Goal: Information Seeking & Learning: Learn about a topic

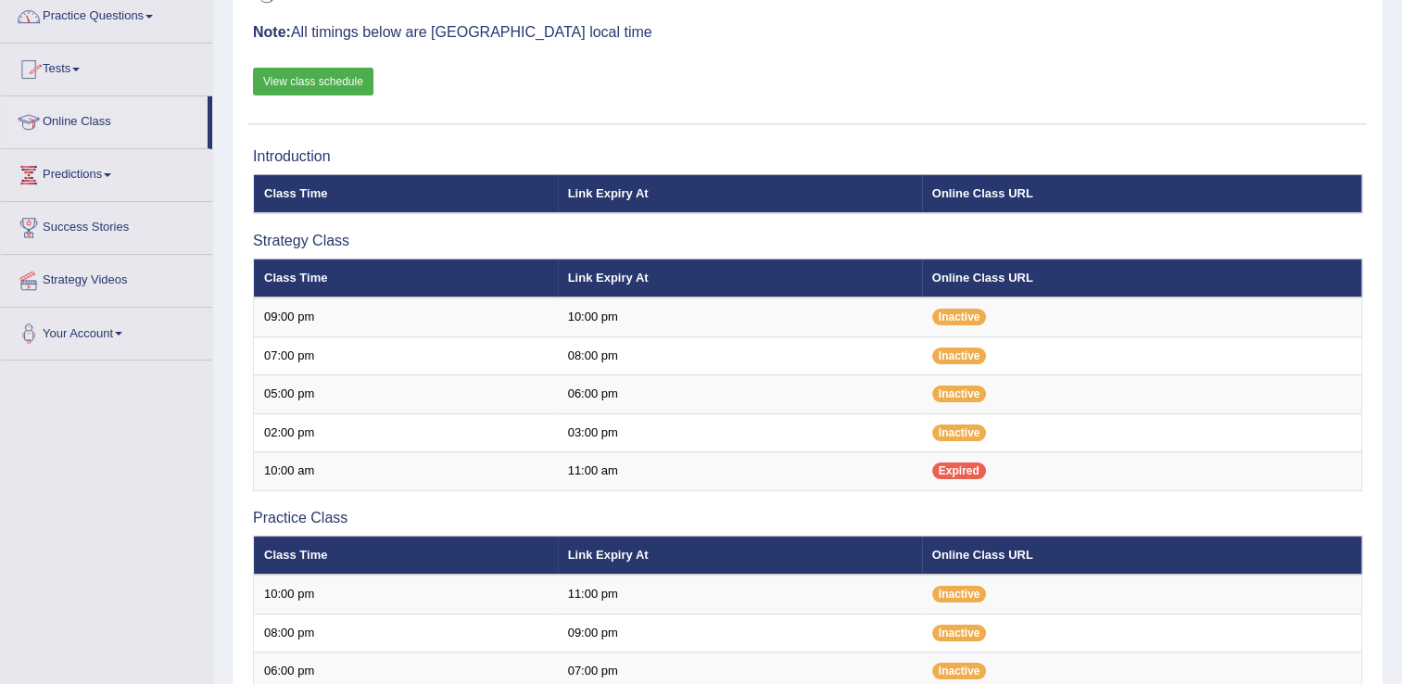
click at [127, 26] on link "Practice Questions" at bounding box center [106, 14] width 211 height 46
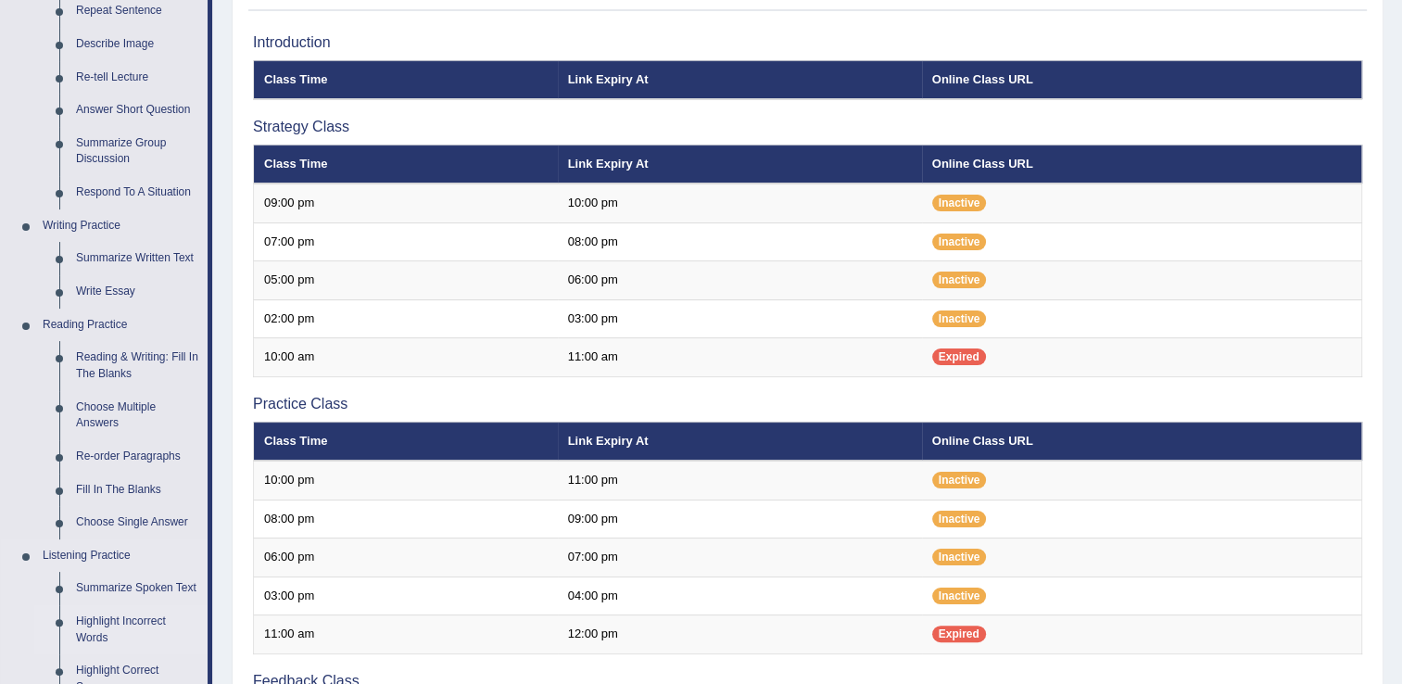
scroll to position [302, 0]
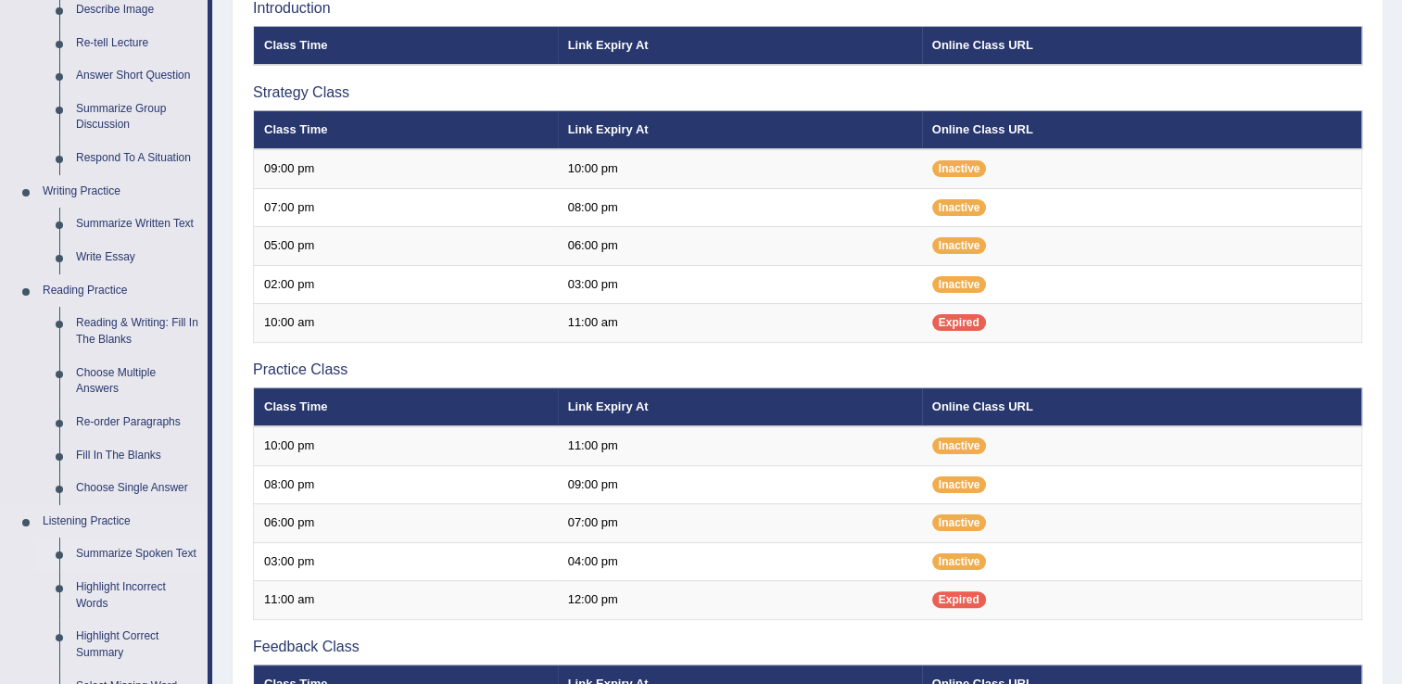
drag, startPoint x: 159, startPoint y: 623, endPoint x: 140, endPoint y: 556, distance: 69.5
click at [140, 556] on link "Summarize Spoken Text" at bounding box center [138, 553] width 140 height 33
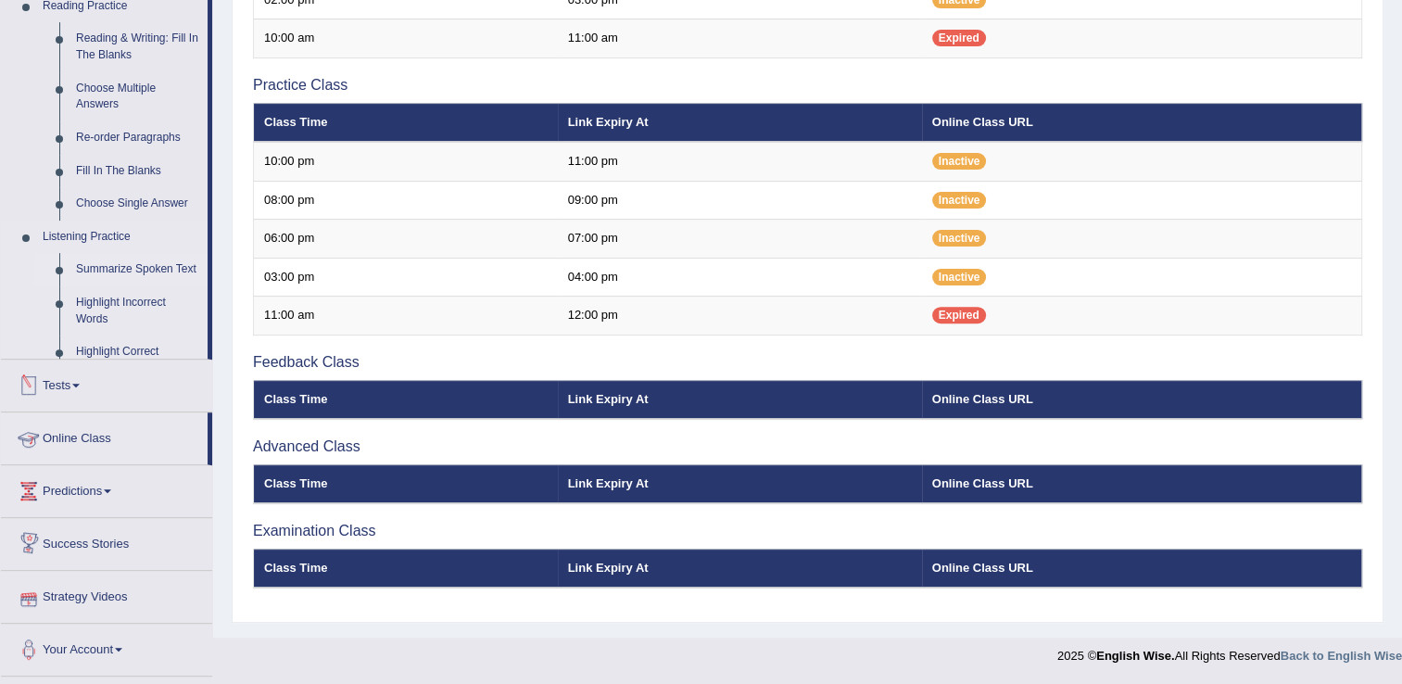
scroll to position [584, 0]
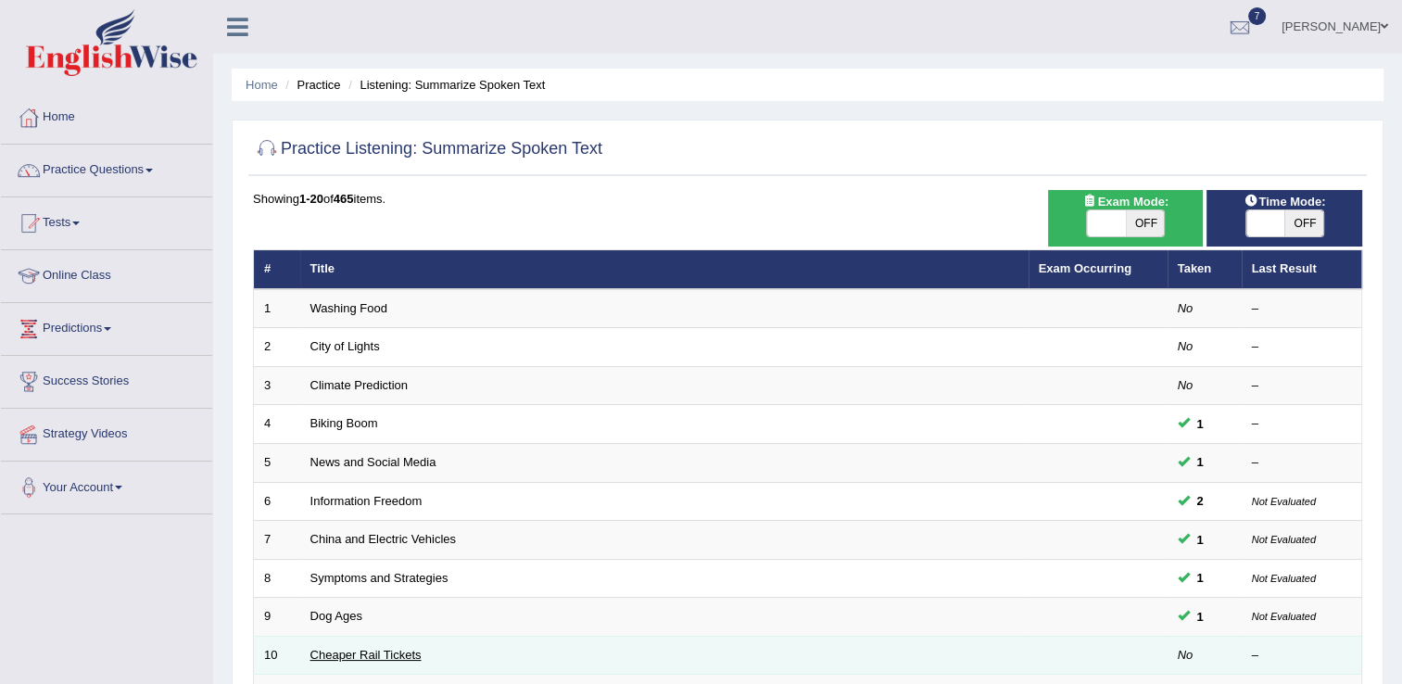
click at [351, 657] on link "Cheaper Rail Tickets" at bounding box center [365, 655] width 111 height 14
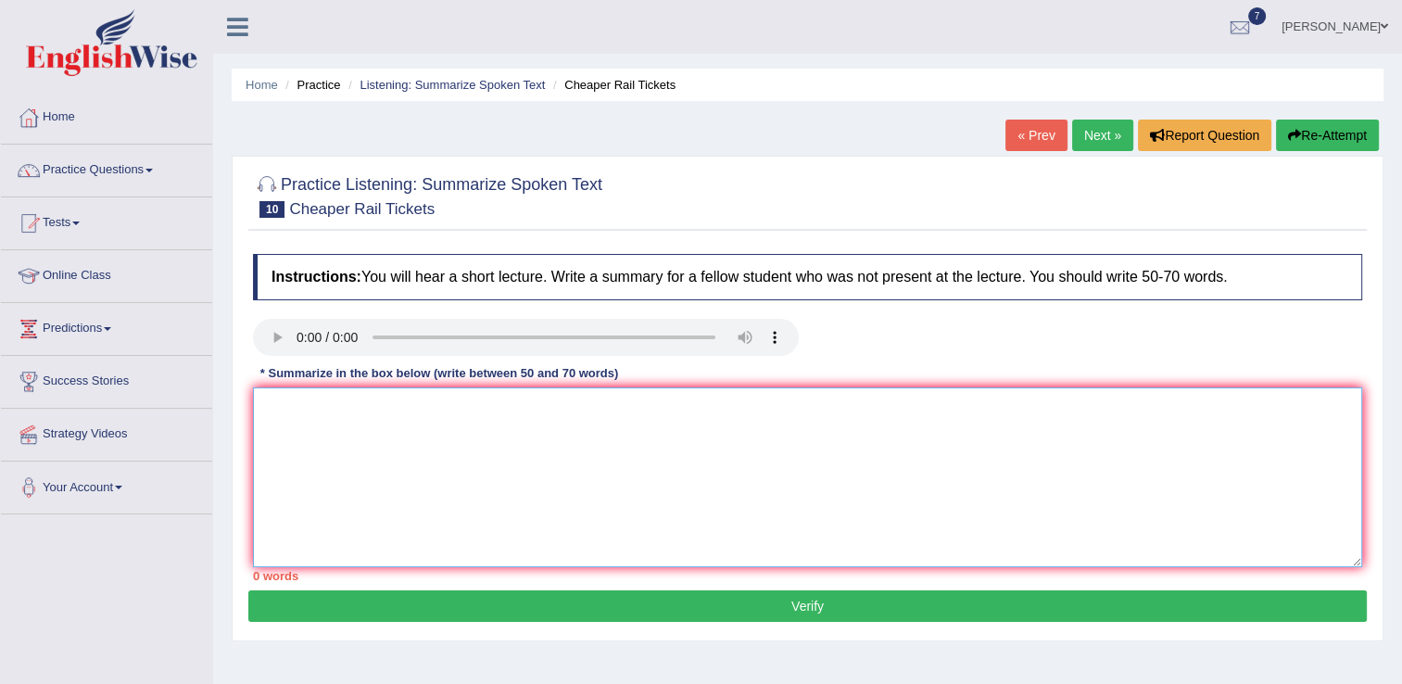
click at [289, 401] on textarea at bounding box center [807, 477] width 1109 height 180
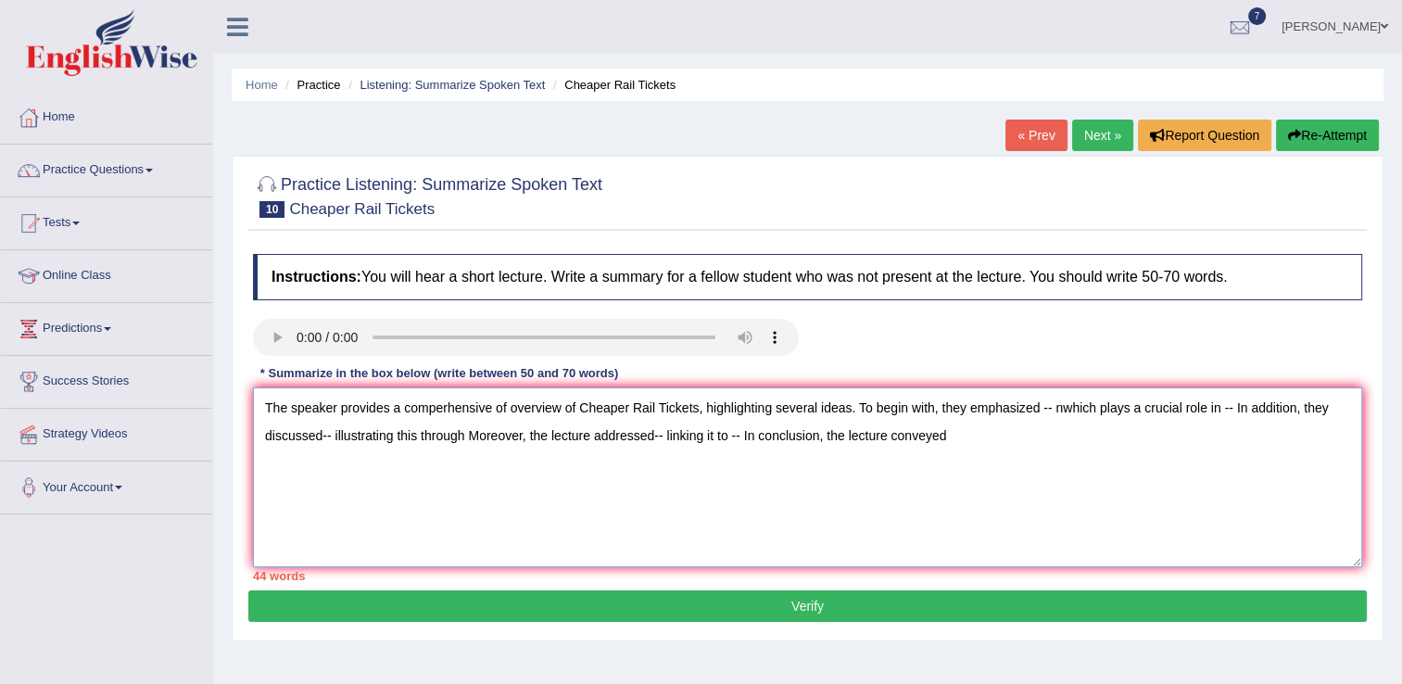
click at [1046, 408] on textarea "The speaker provides a comperhensive of overview of Cheaper Rail Tickets, highl…" at bounding box center [807, 477] width 1109 height 180
drag, startPoint x: 1046, startPoint y: 408, endPoint x: 1172, endPoint y: 574, distance: 209.0
click at [1172, 574] on div "Instructions: You will hear a short lecture. Write a summary for a fellow stude…" at bounding box center [807, 418] width 1118 height 346
click at [1145, 515] on textarea "The speaker provides a comperhensive of overview of Cheaper Rail Tickets, highl…" at bounding box center [807, 477] width 1109 height 180
click at [1218, 407] on textarea "The speaker provides a comperhensive of overview of Cheaper Rail Tickets, highl…" at bounding box center [807, 477] width 1109 height 180
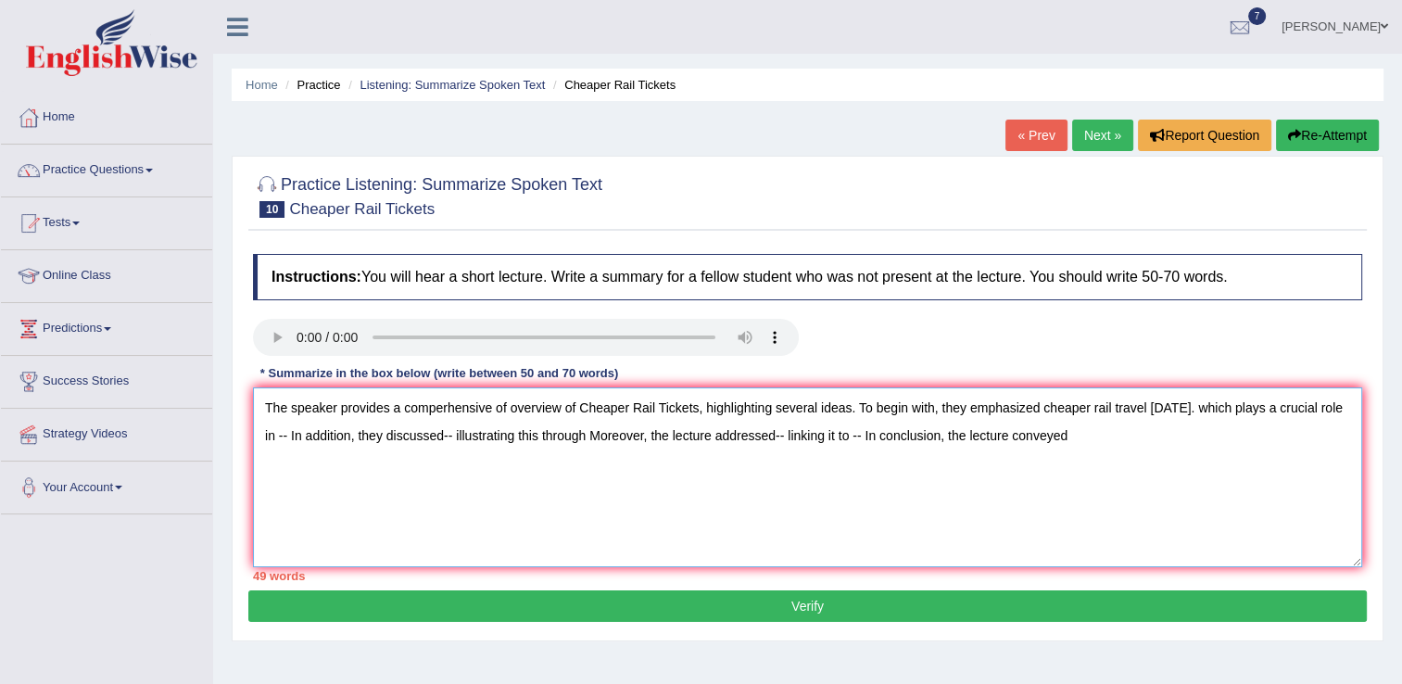
click at [1211, 411] on textarea "The speaker provides a comperhensive of overview of Cheaper Rail Tickets, highl…" at bounding box center [807, 477] width 1109 height 180
click at [309, 435] on textarea "The speaker provides a comperhensive of overview of Cheaper Rail Tickets, highl…" at bounding box center [807, 477] width 1109 height 180
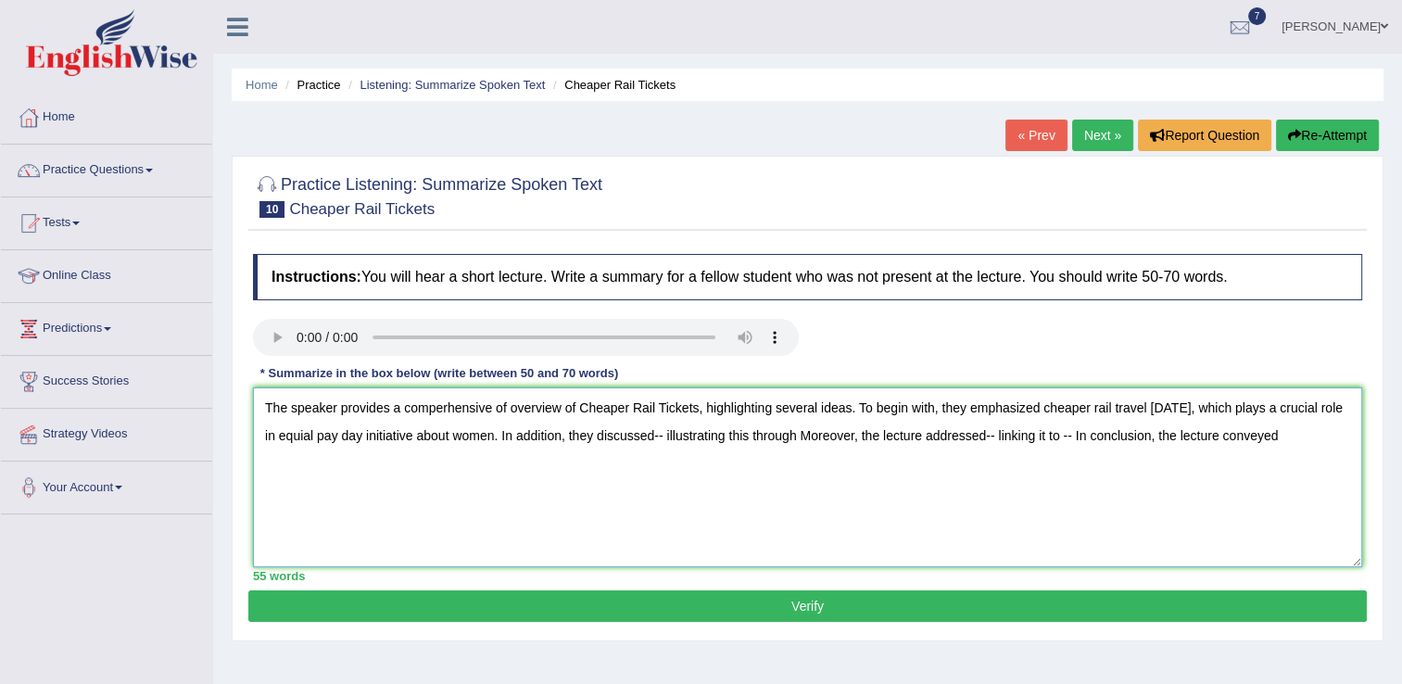
click at [687, 431] on textarea "The speaker provides a comperhensive of overview of Cheaper Rail Tickets, highl…" at bounding box center [807, 477] width 1109 height 180
click at [774, 435] on textarea "The speaker provides a comperhensive of overview of Cheaper Rail Tickets, highl…" at bounding box center [807, 477] width 1109 height 180
click at [1066, 436] on textarea "The speaker provides a comperhensive of overview of Cheaper Rail Tickets, highl…" at bounding box center [807, 477] width 1109 height 180
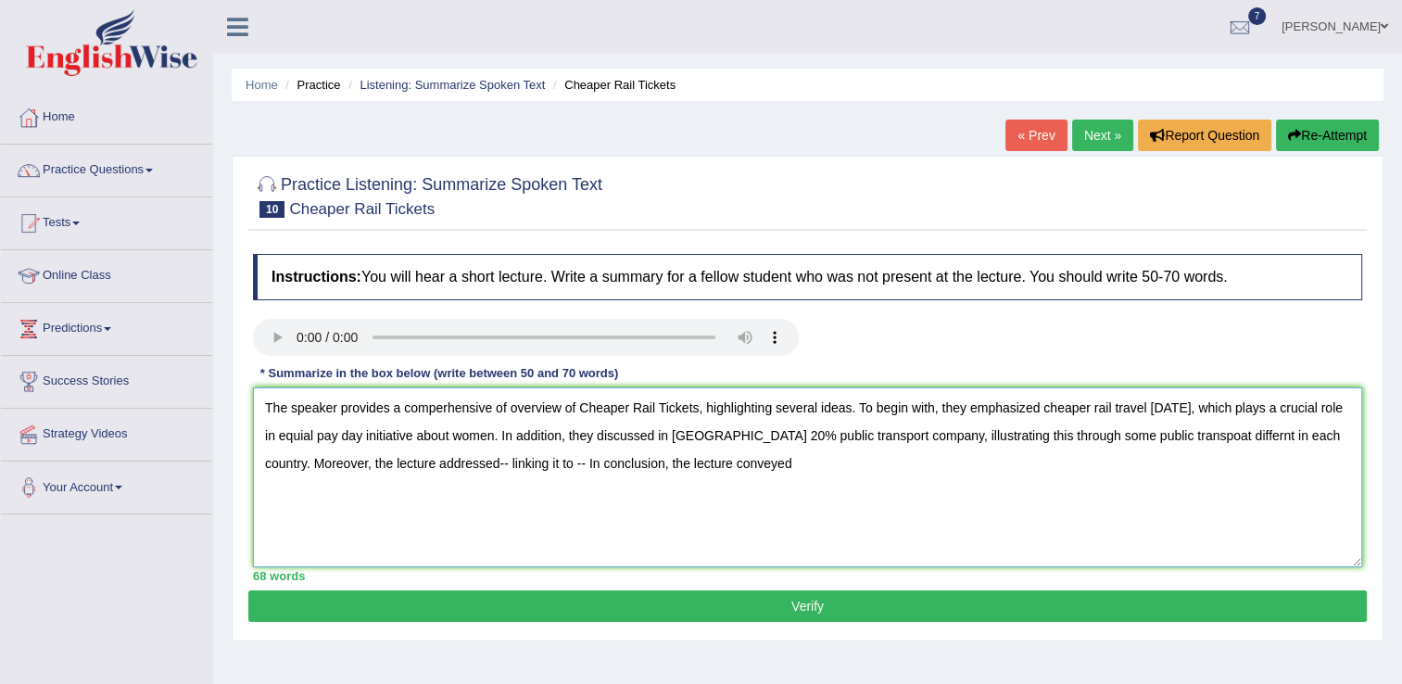
click at [457, 461] on textarea "The speaker provides a comperhensive of overview of Cheaper Rail Tickets, highl…" at bounding box center [807, 477] width 1109 height 180
click at [625, 461] on textarea "The speaker provides a comperhensive of overview of Cheaper Rail Tickets, highl…" at bounding box center [807, 477] width 1109 height 180
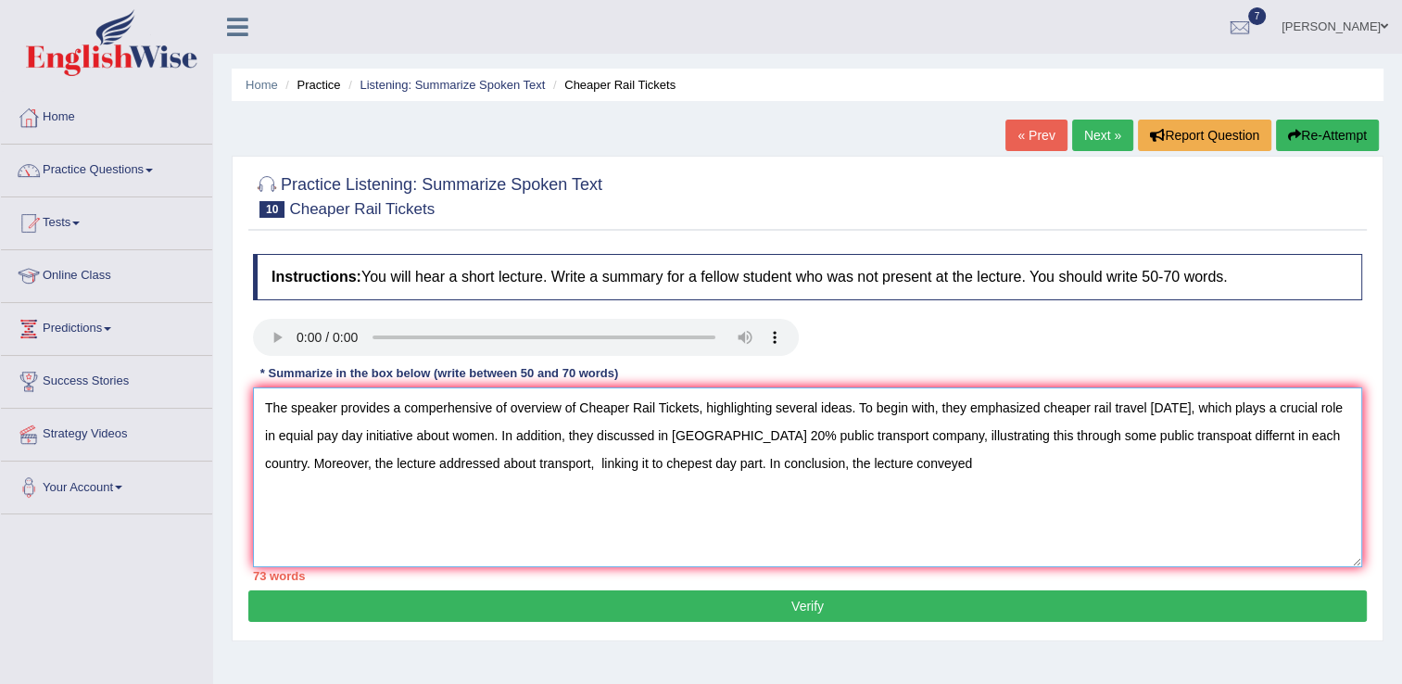
click at [927, 456] on textarea "The speaker provides a comperhensive of overview of Cheaper Rail Tickets, highl…" at bounding box center [807, 477] width 1109 height 180
type textarea "The speaker provides a comperhensive of overview of Cheaper Rail Tickets, highl…"
click at [801, 600] on button "Verify" at bounding box center [807, 606] width 1118 height 32
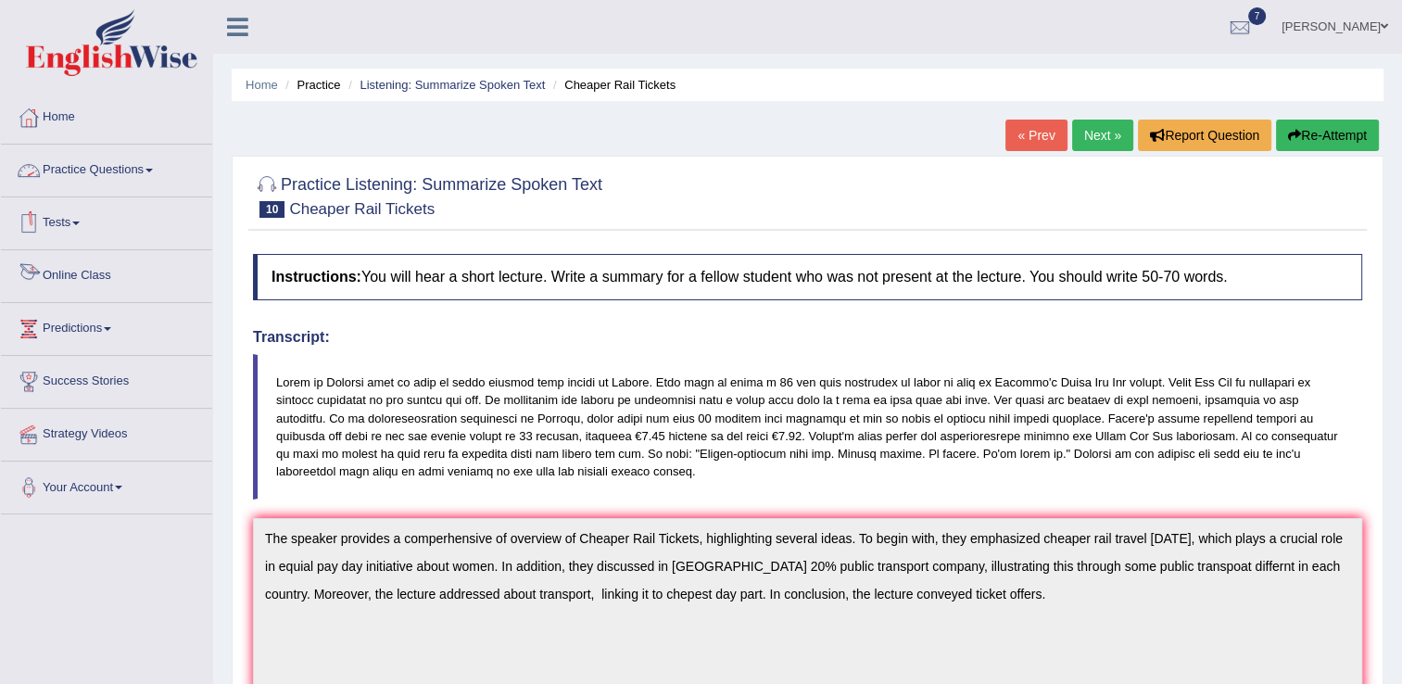
click at [74, 281] on link "Online Class" at bounding box center [106, 273] width 211 height 46
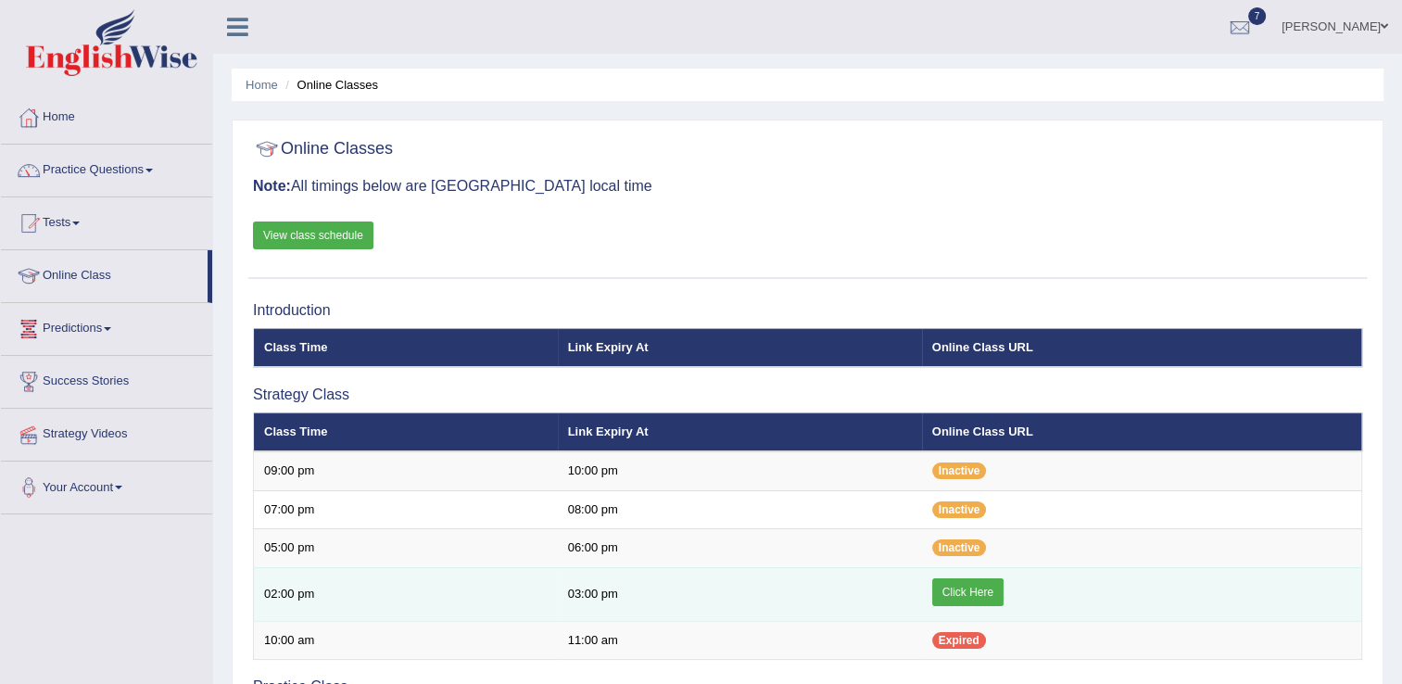
click at [992, 583] on link "Click Here" at bounding box center [967, 592] width 71 height 28
